Goal: Check status

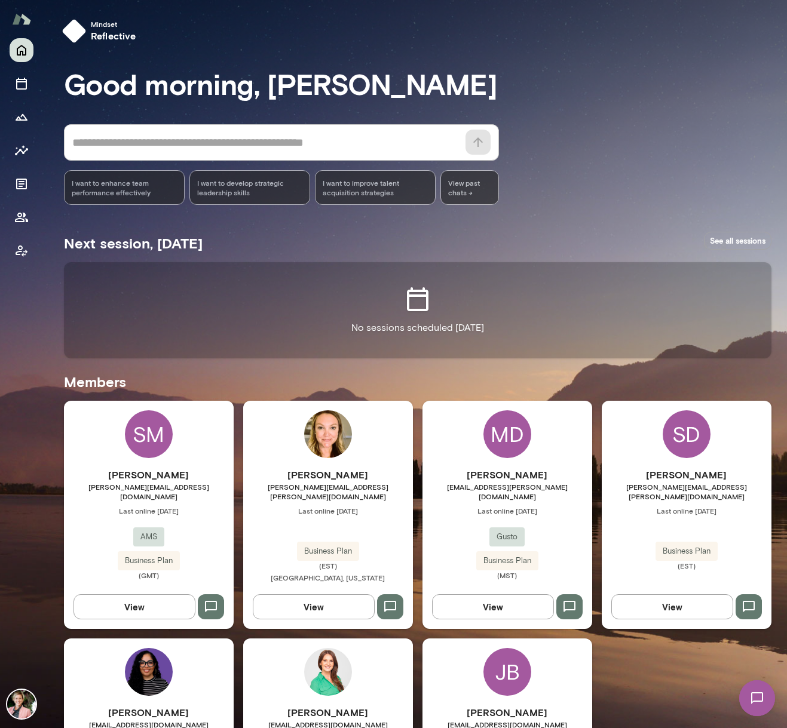
scroll to position [100, 0]
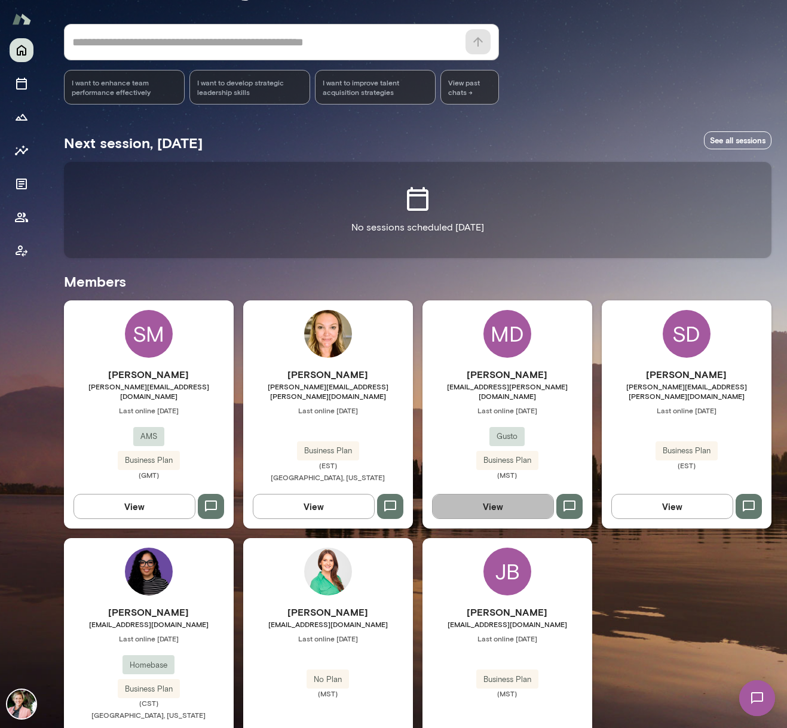
click at [490, 497] on button "View" at bounding box center [493, 506] width 122 height 25
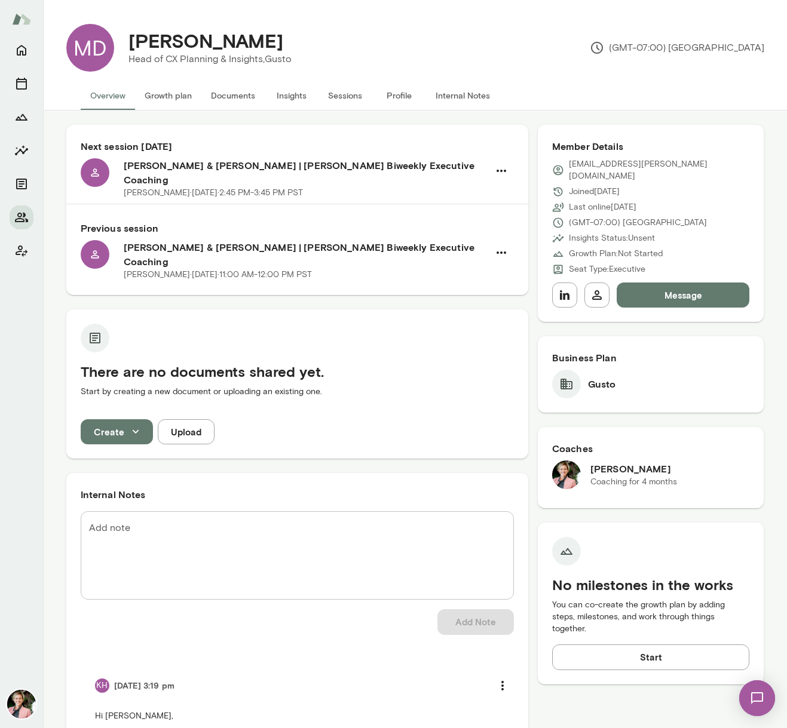
click at [349, 95] on button "Sessions" at bounding box center [345, 95] width 54 height 29
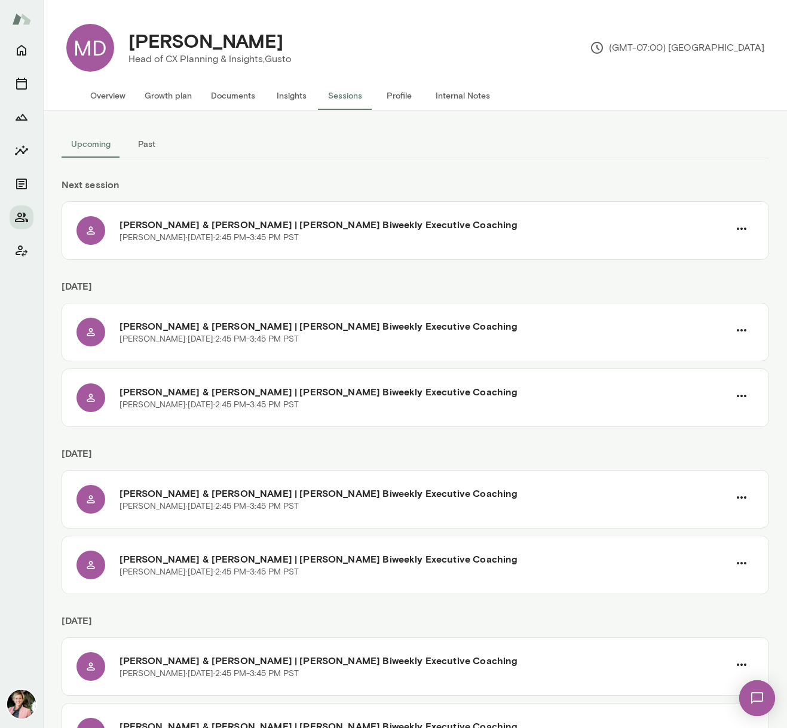
click at [139, 139] on button "Past" at bounding box center [147, 144] width 54 height 29
